Goal: Information Seeking & Learning: Learn about a topic

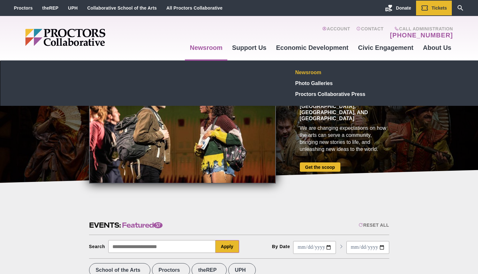
click at [310, 75] on link "Newsroom" at bounding box center [339, 72] width 93 height 11
click at [327, 95] on link "Proctors Collaborative Press" at bounding box center [339, 94] width 93 height 11
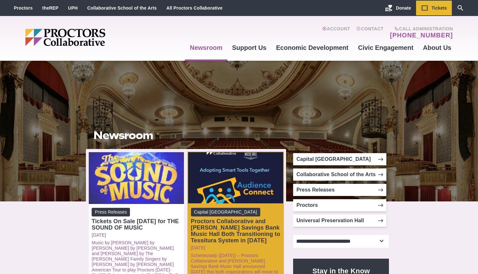
click at [224, 235] on div "Proctors Collaborative and [PERSON_NAME] Savings Bank Music Hall Both Transitio…" at bounding box center [235, 231] width 89 height 26
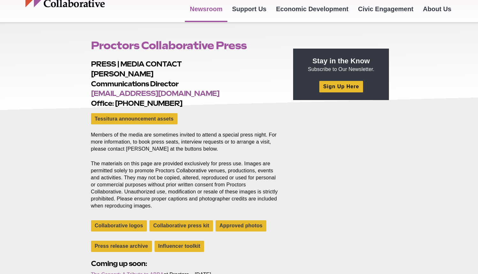
scroll to position [55, 0]
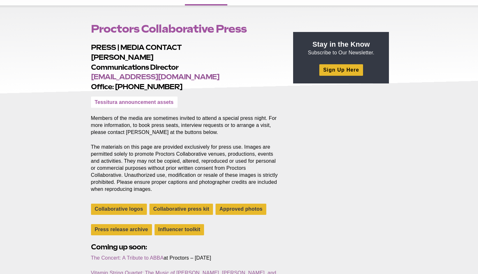
click at [147, 100] on link "Tessitura announcement assets" at bounding box center [134, 102] width 87 height 11
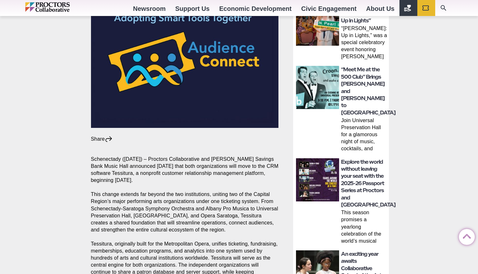
scroll to position [230, 0]
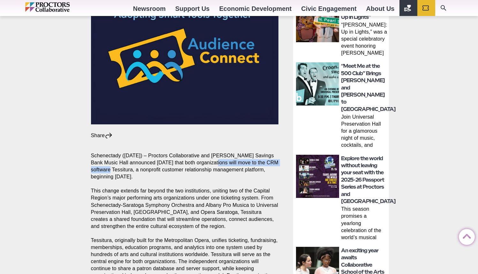
drag, startPoint x: 198, startPoint y: 163, endPoint x: 111, endPoint y: 168, distance: 87.4
copy p "move to the CRM software Tessitura"
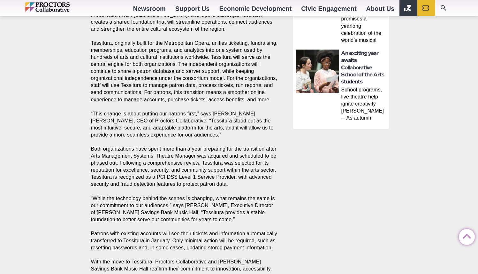
scroll to position [531, 0]
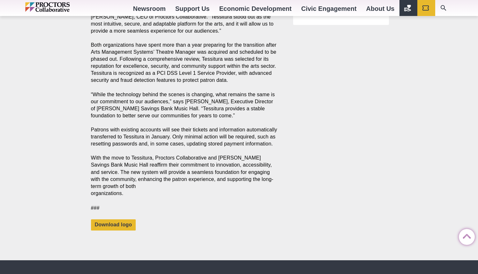
click at [165, 126] on p "Schenectady ([DATE]) – Proctors Collaborative and [PERSON_NAME] Savings Bank Mu…" at bounding box center [185, 20] width 188 height 353
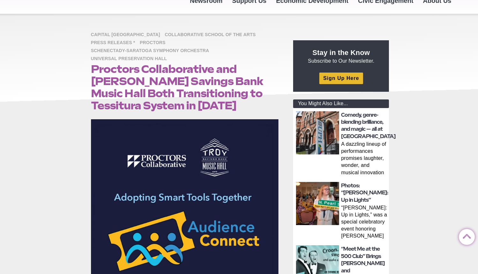
scroll to position [38, 0]
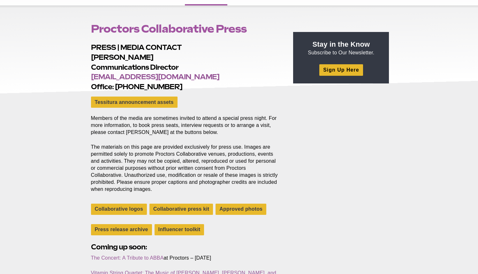
scroll to position [55, 0]
click at [142, 103] on link "Tessitura announcement assets" at bounding box center [134, 102] width 87 height 11
